Goal: Information Seeking & Learning: Learn about a topic

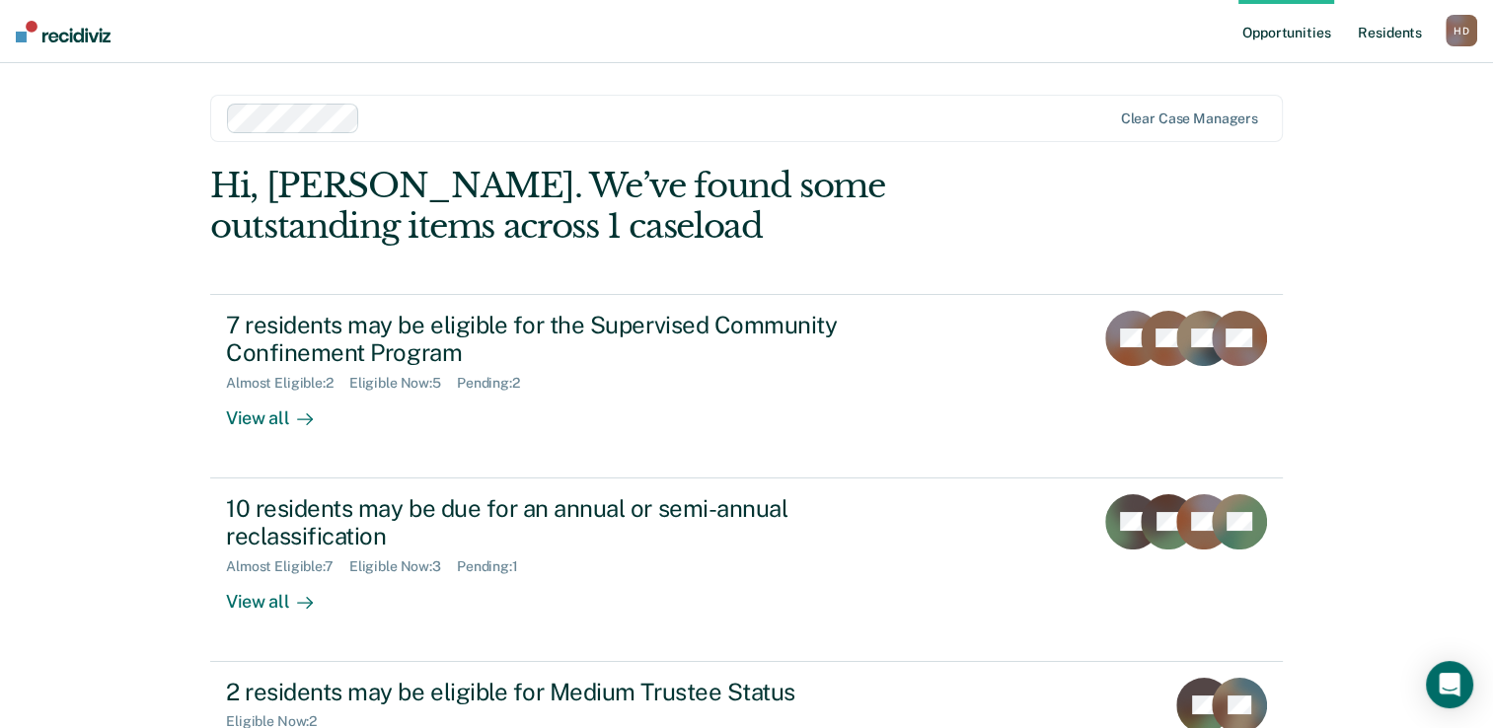
click at [1376, 27] on link "Resident s" at bounding box center [1389, 31] width 72 height 63
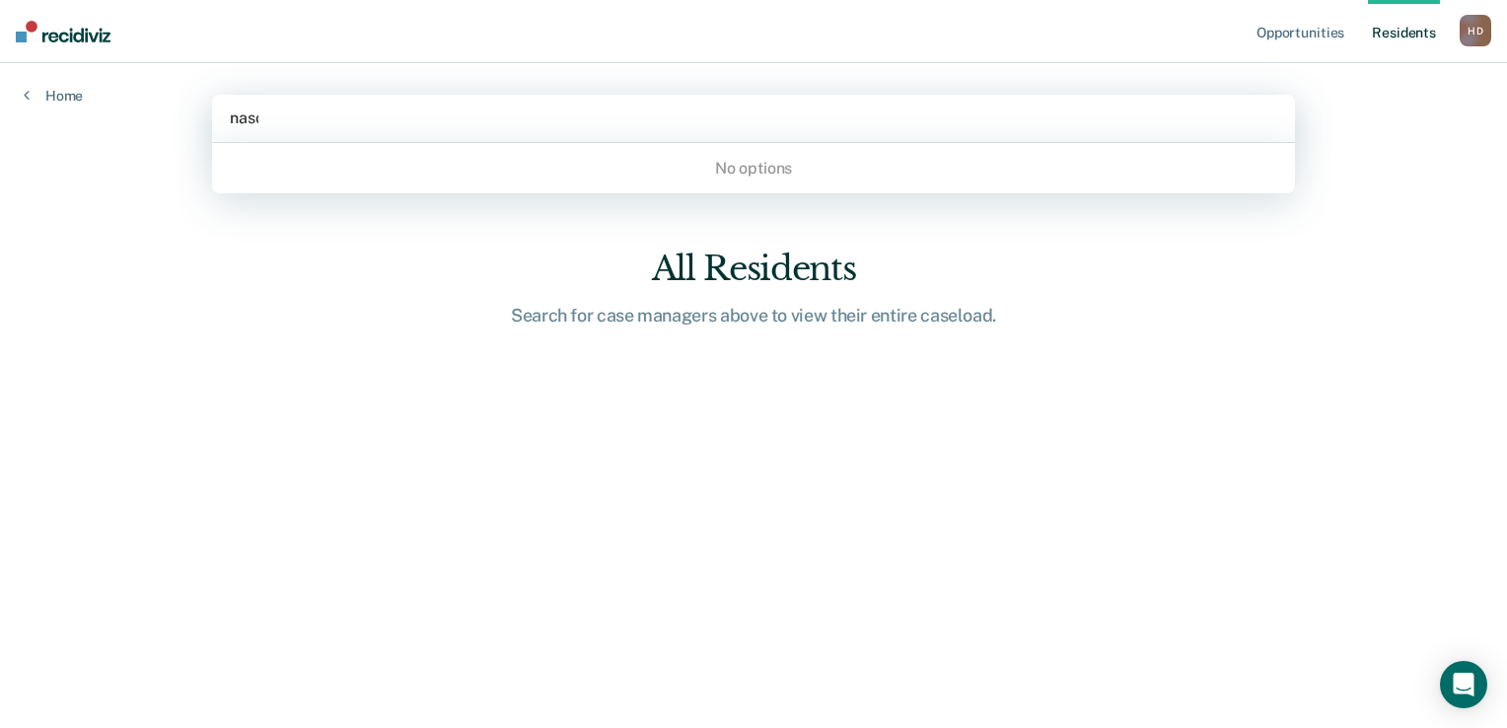
type input "[PERSON_NAME]"
click at [689, 120] on div at bounding box center [754, 118] width 1048 height 23
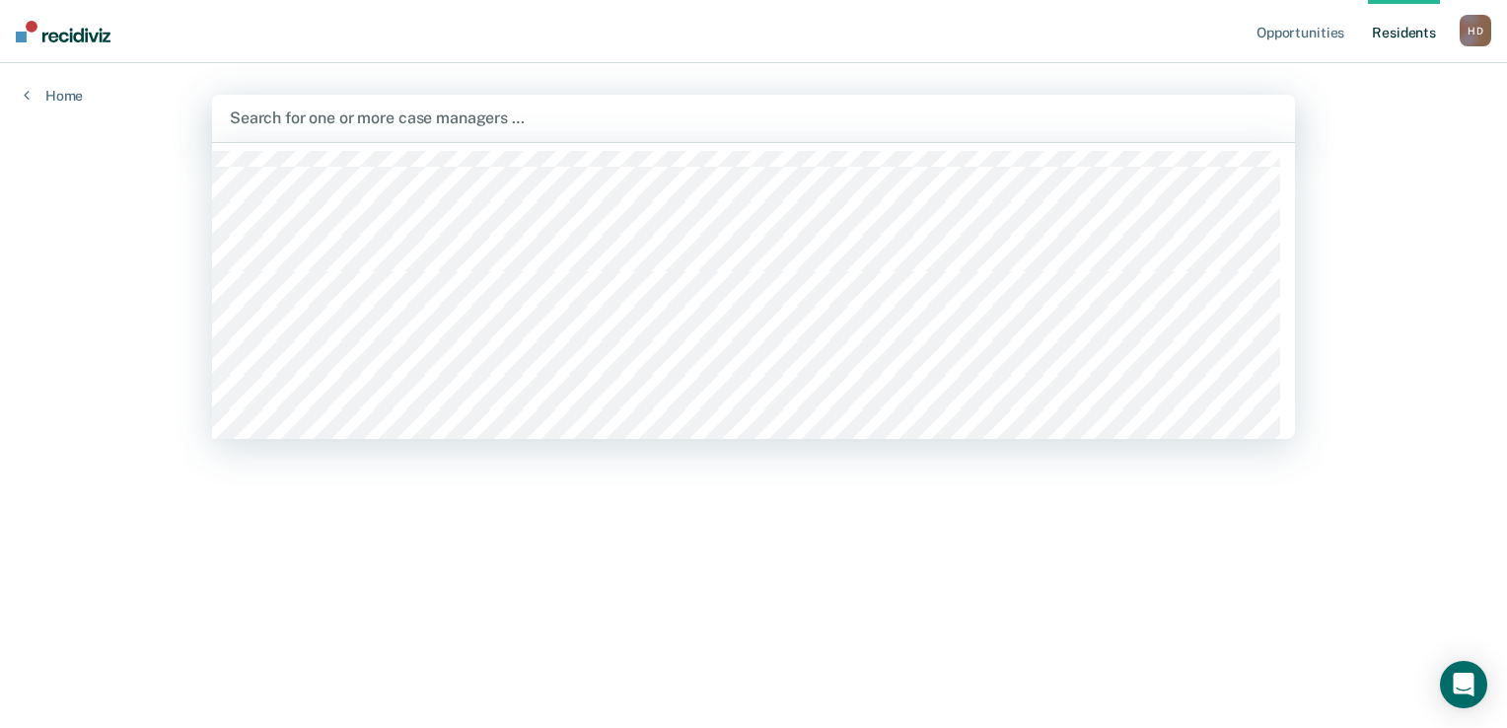
click at [689, 120] on div at bounding box center [754, 118] width 1048 height 23
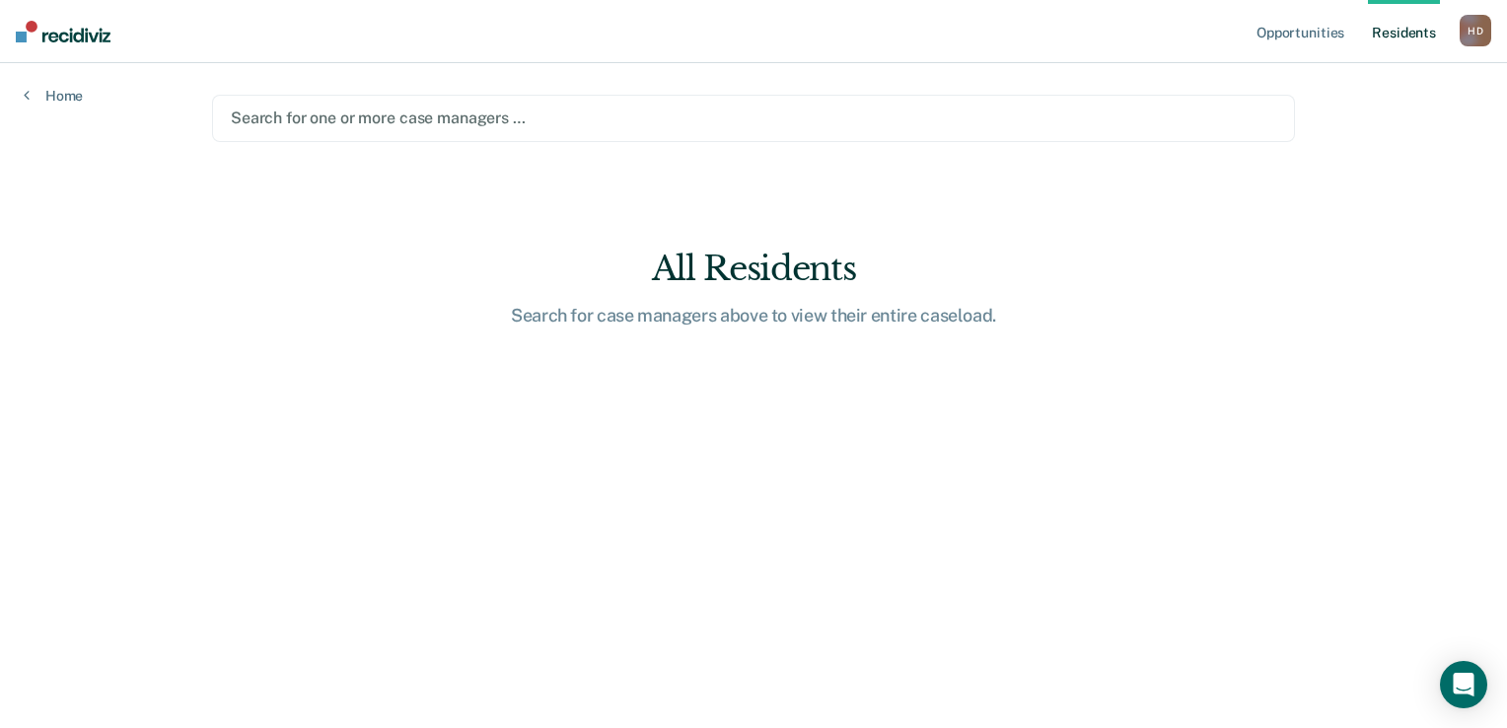
click at [689, 120] on div at bounding box center [754, 118] width 1046 height 23
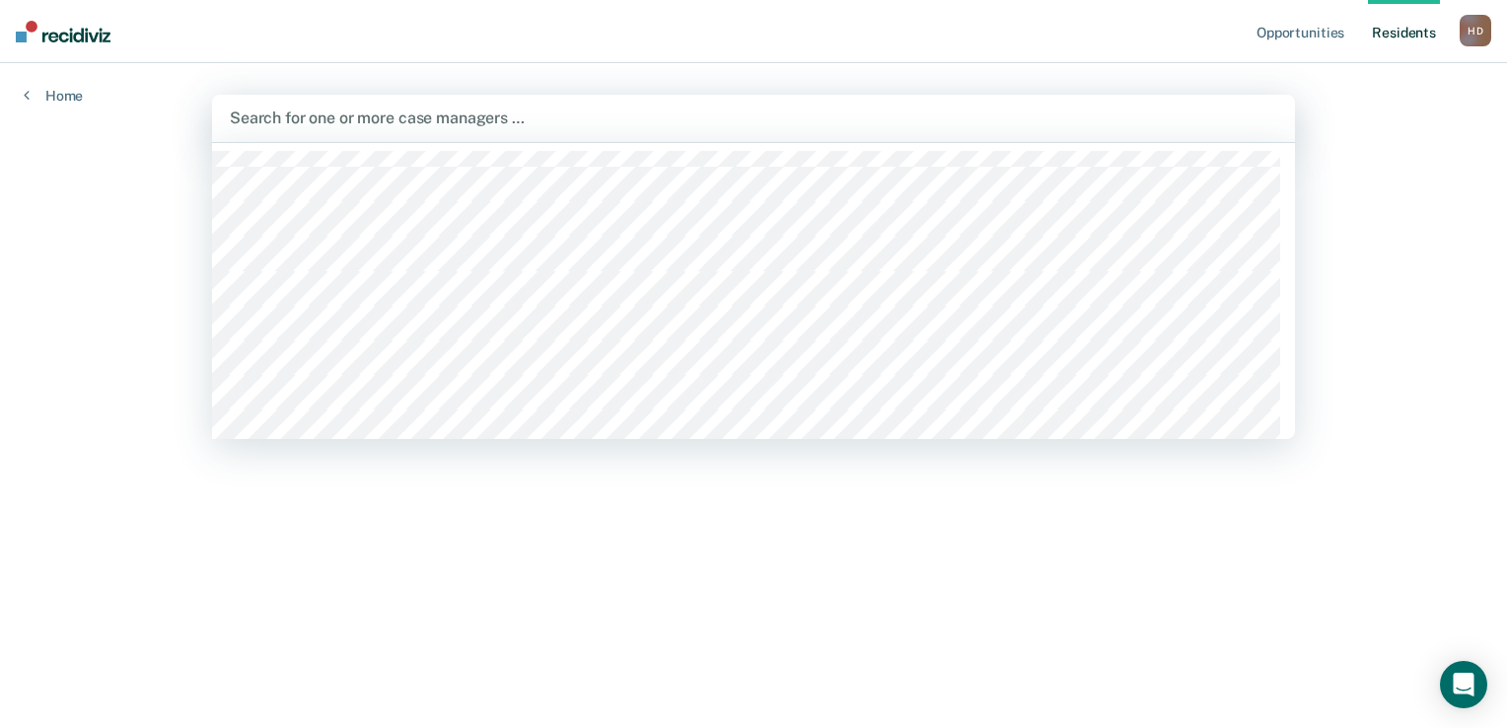
click at [689, 120] on div at bounding box center [754, 118] width 1048 height 23
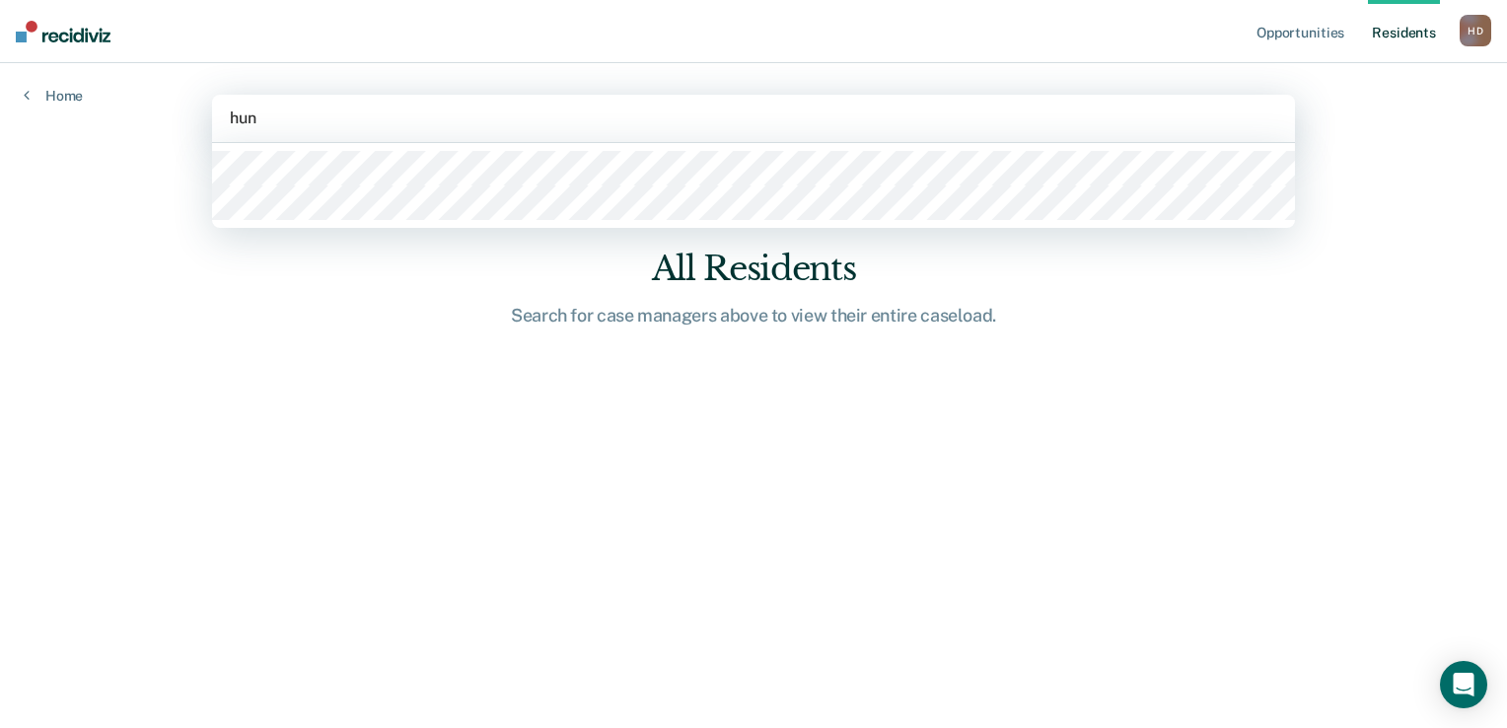
type input "[PERSON_NAME]"
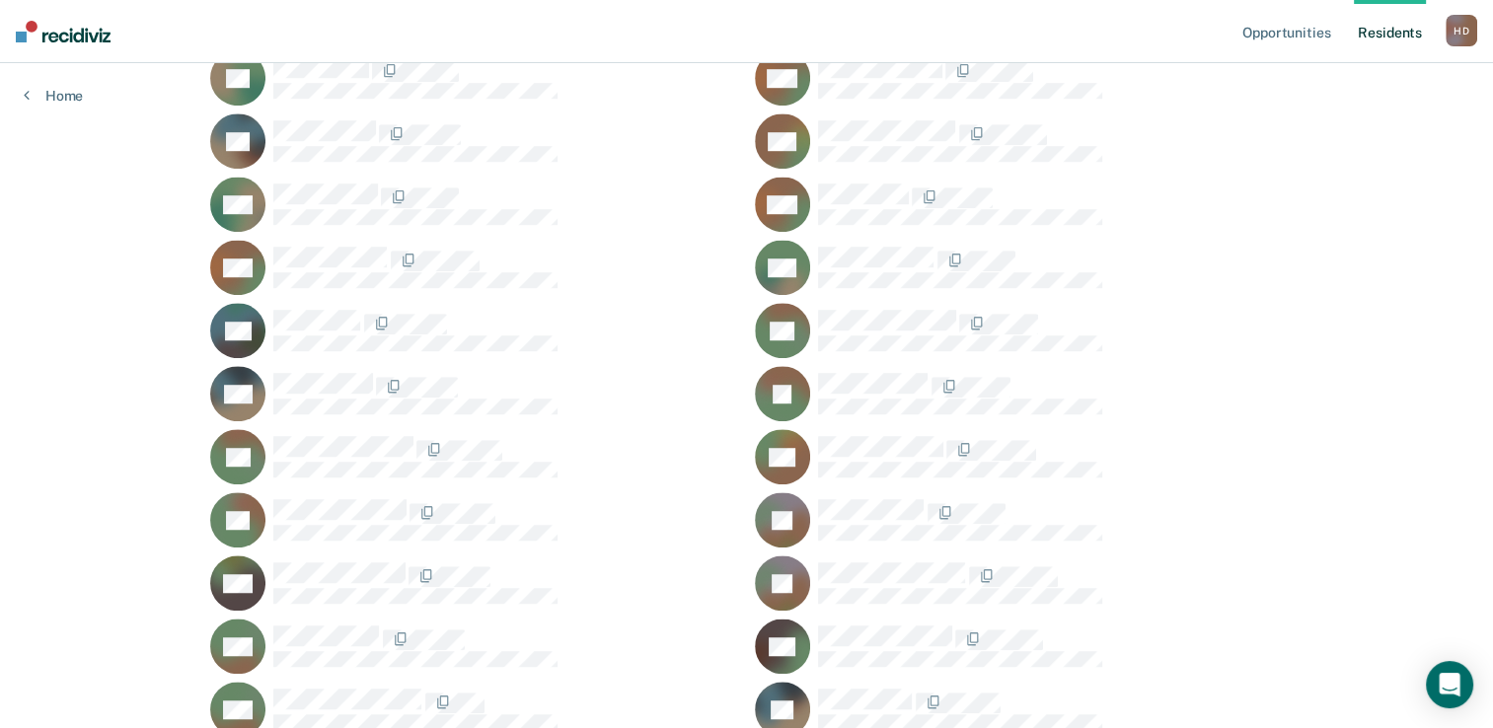
scroll to position [1381, 0]
